Goal: Find specific page/section: Find specific page/section

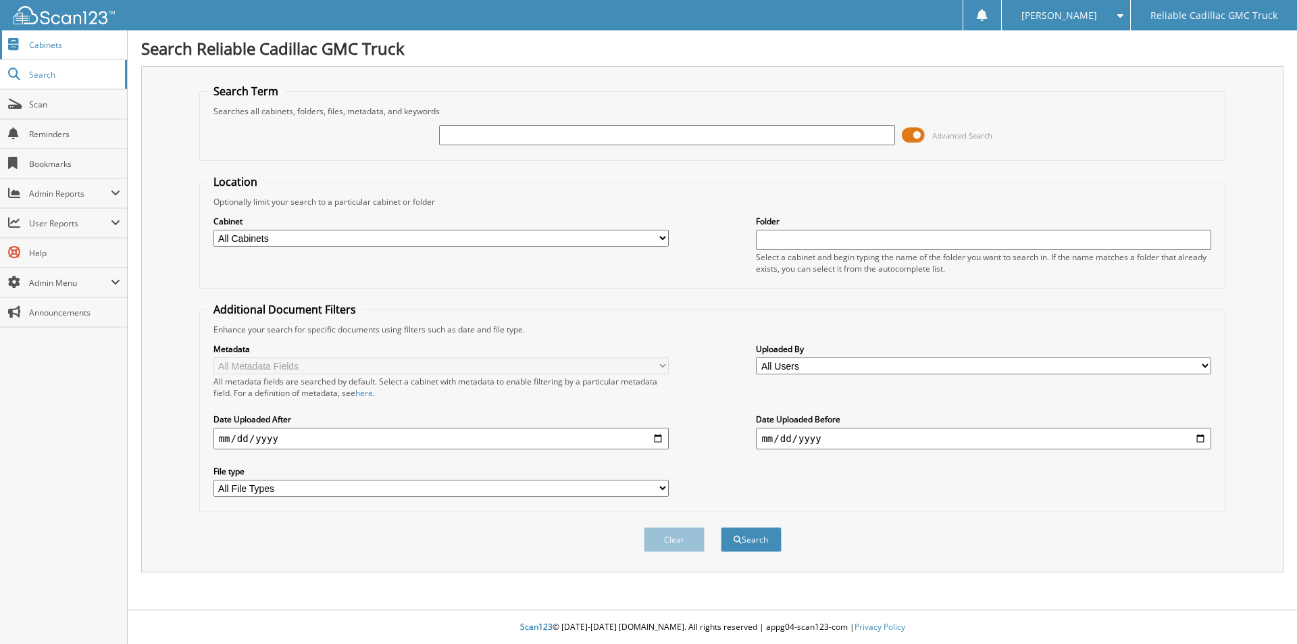
click at [43, 45] on span "Cabinets" at bounding box center [74, 44] width 91 height 11
type input "R1219309"
click at [721, 527] on button "Search" at bounding box center [751, 539] width 61 height 25
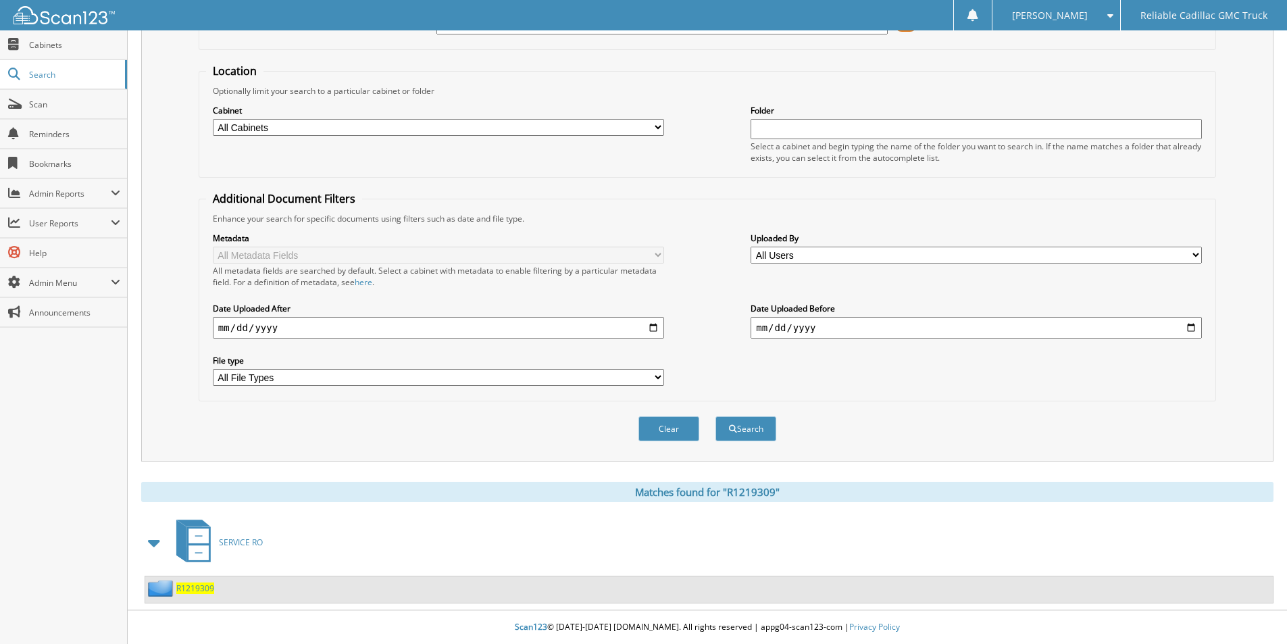
scroll to position [111, 0]
click at [192, 588] on span "R1219309" at bounding box center [195, 587] width 38 height 11
